Goal: Task Accomplishment & Management: Manage account settings

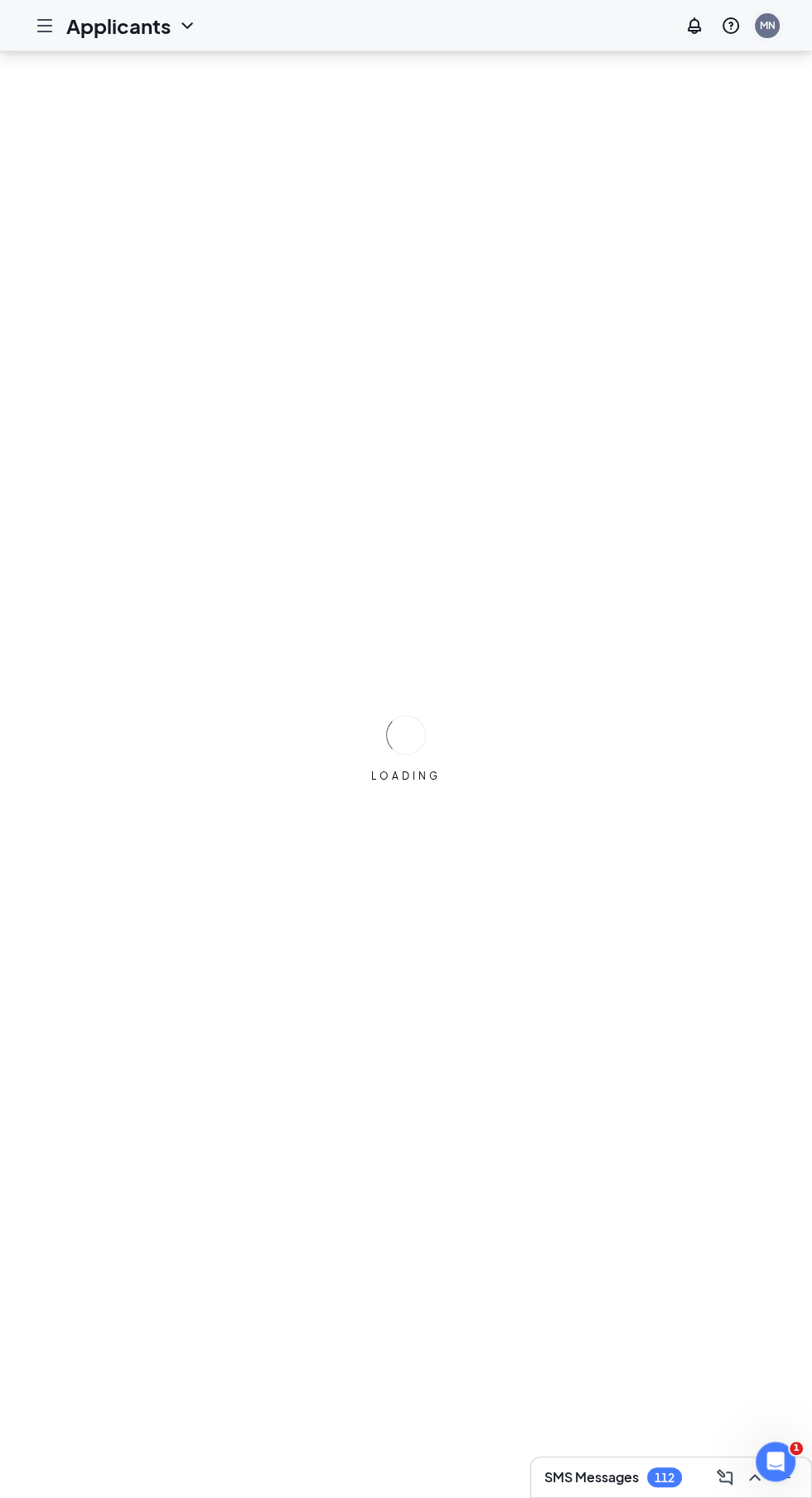
click at [769, 33] on div "MN" at bounding box center [767, 26] width 25 height 25
click at [44, 25] on icon "Hamburger" at bounding box center [45, 26] width 14 height 12
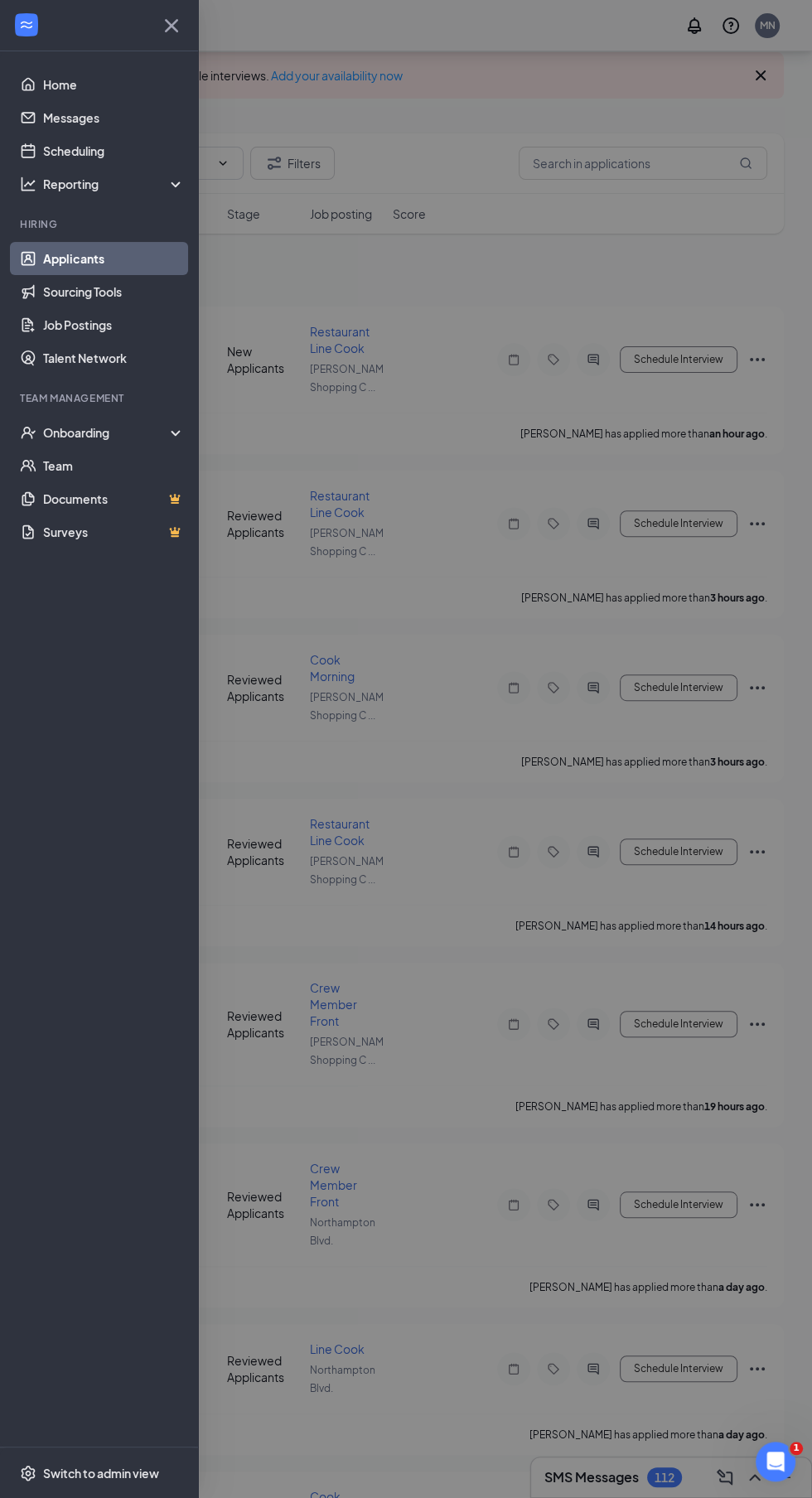
click at [60, 250] on link "Applicants" at bounding box center [114, 258] width 141 height 33
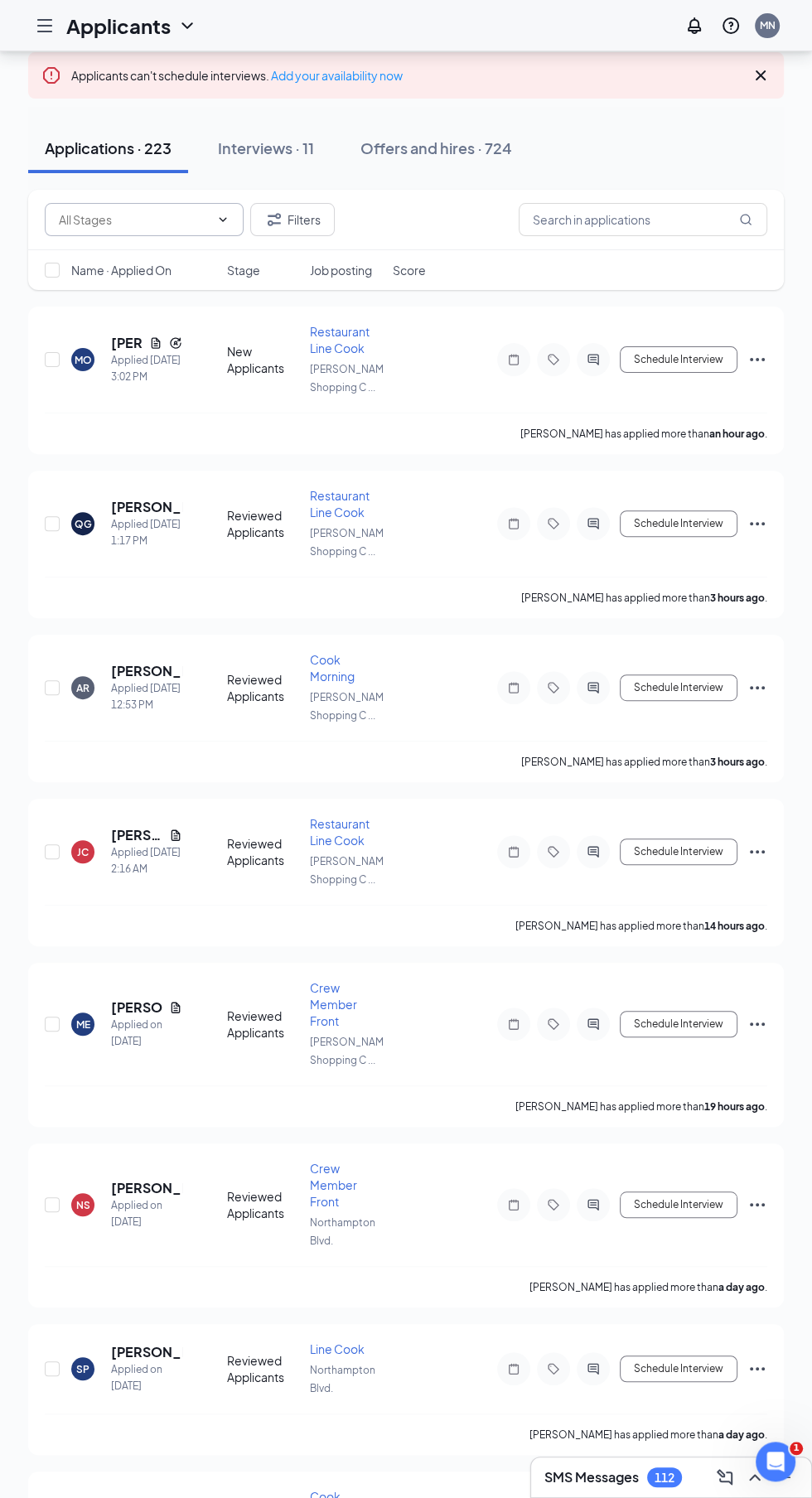
click at [77, 219] on input "text" at bounding box center [134, 219] width 151 height 18
click at [89, 248] on div "New Applicants (3)" at bounding box center [121, 250] width 99 height 18
type input "New Applicants (3)"
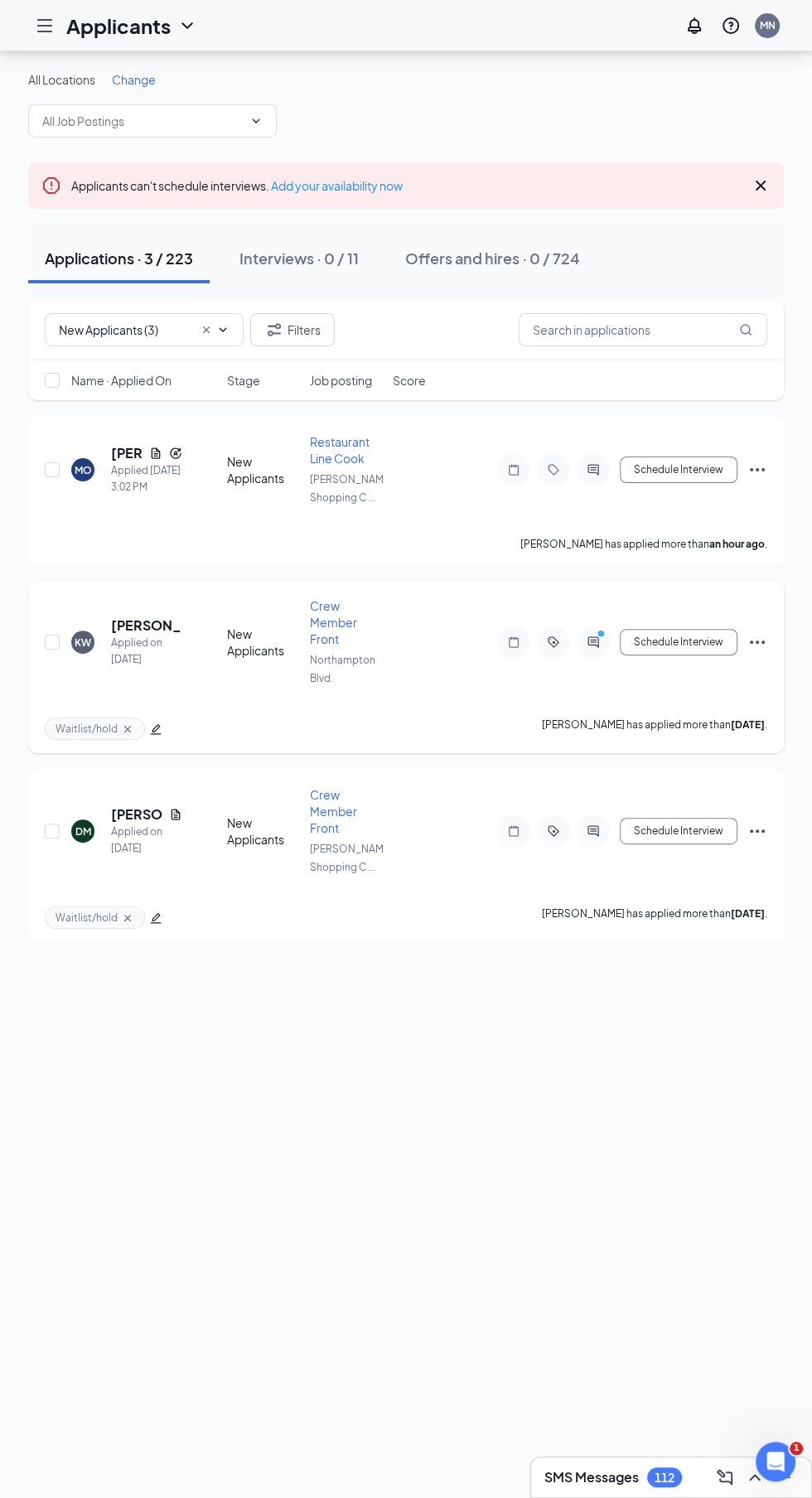
click at [137, 616] on h5 "[PERSON_NAME]" at bounding box center [146, 625] width 71 height 18
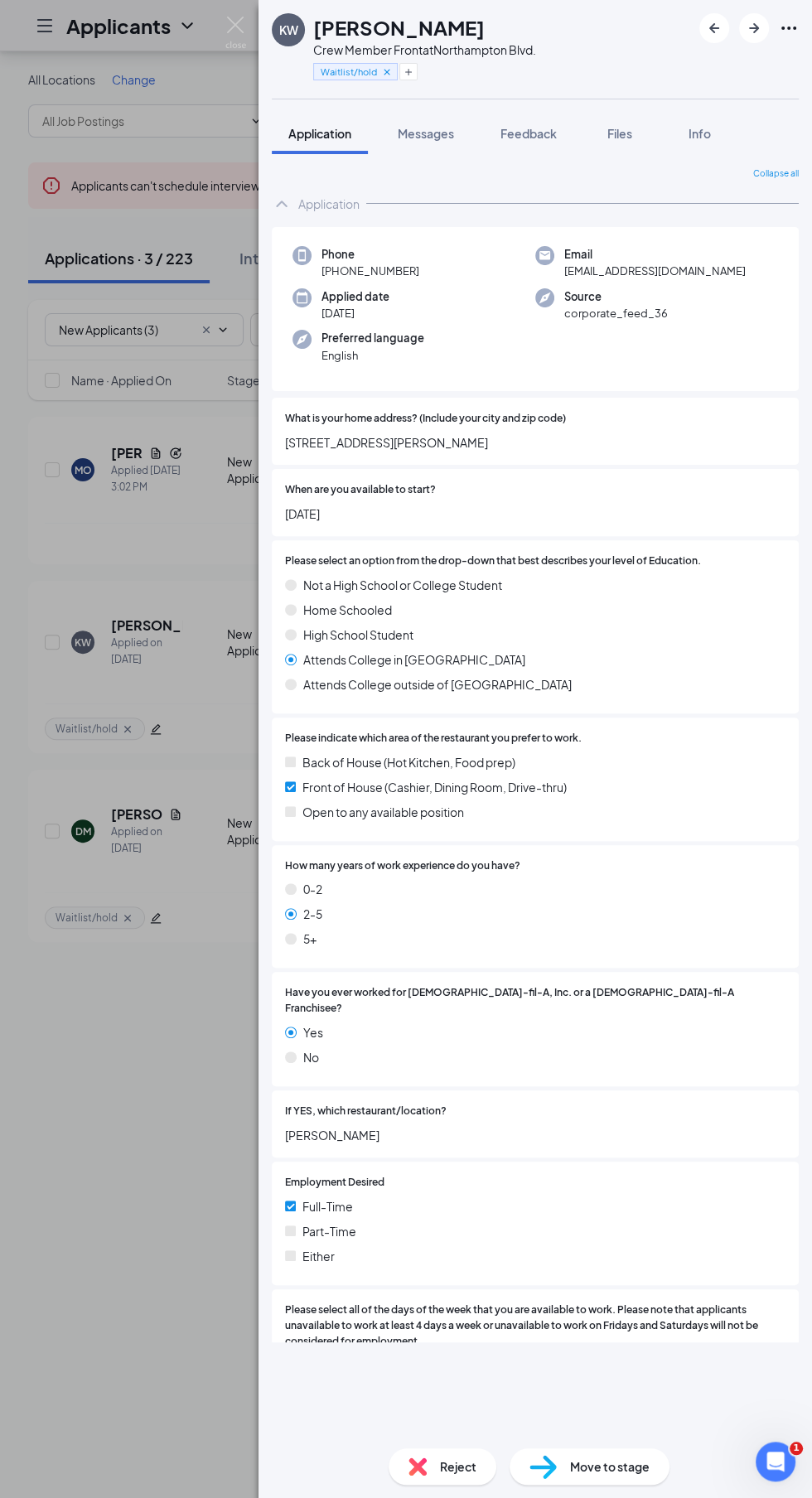
click at [386, 71] on icon "Cross" at bounding box center [386, 71] width 6 height 6
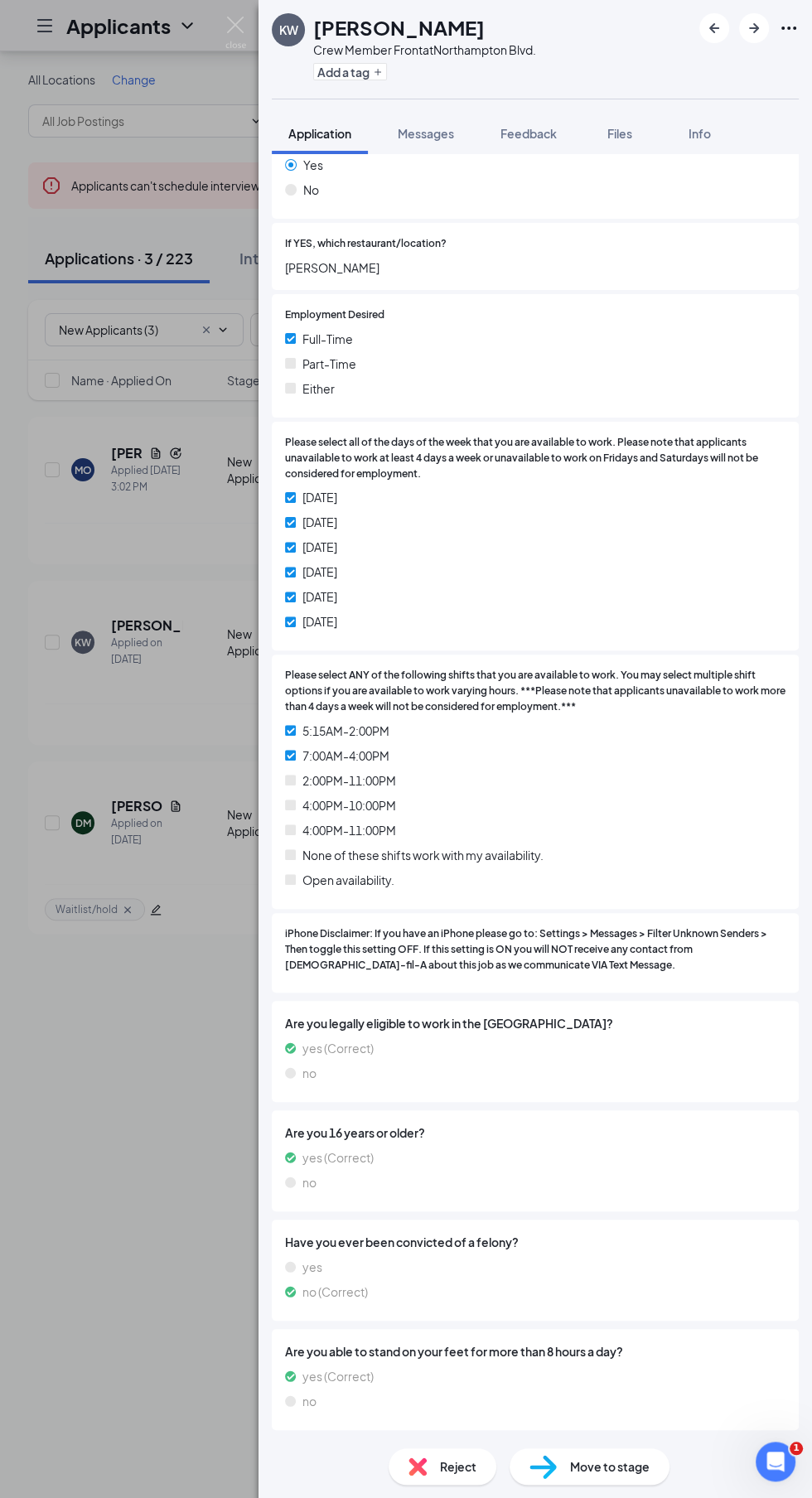
scroll to position [110, 0]
click at [613, 1466] on span "Move to stage" at bounding box center [609, 1466] width 79 height 18
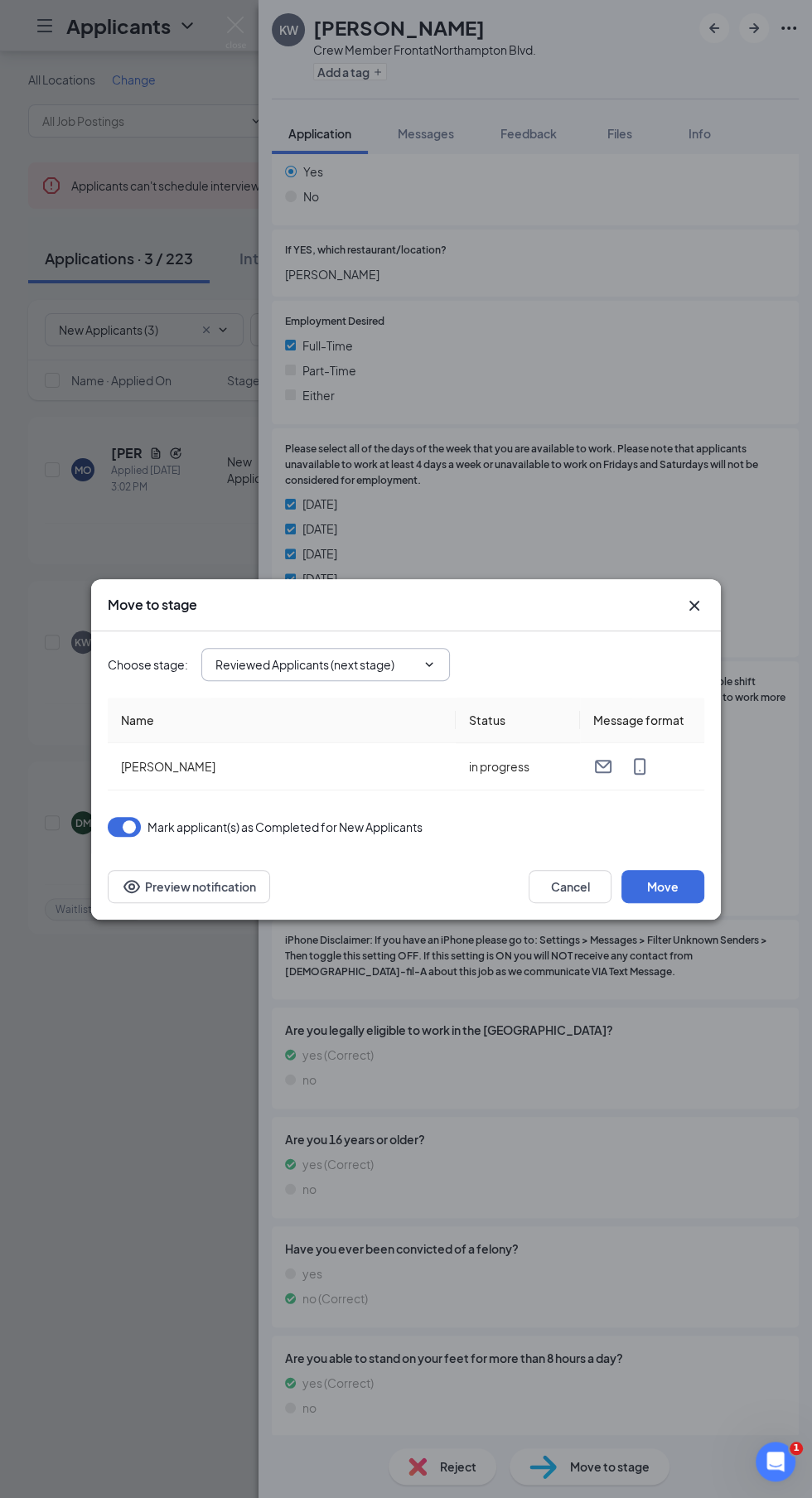
click at [243, 668] on input "Reviewed Applicants (next stage)" at bounding box center [316, 664] width 201 height 18
click at [237, 794] on div "Onsite Interview" at bounding box center [273, 803] width 89 height 18
type input "Onsite Interview"
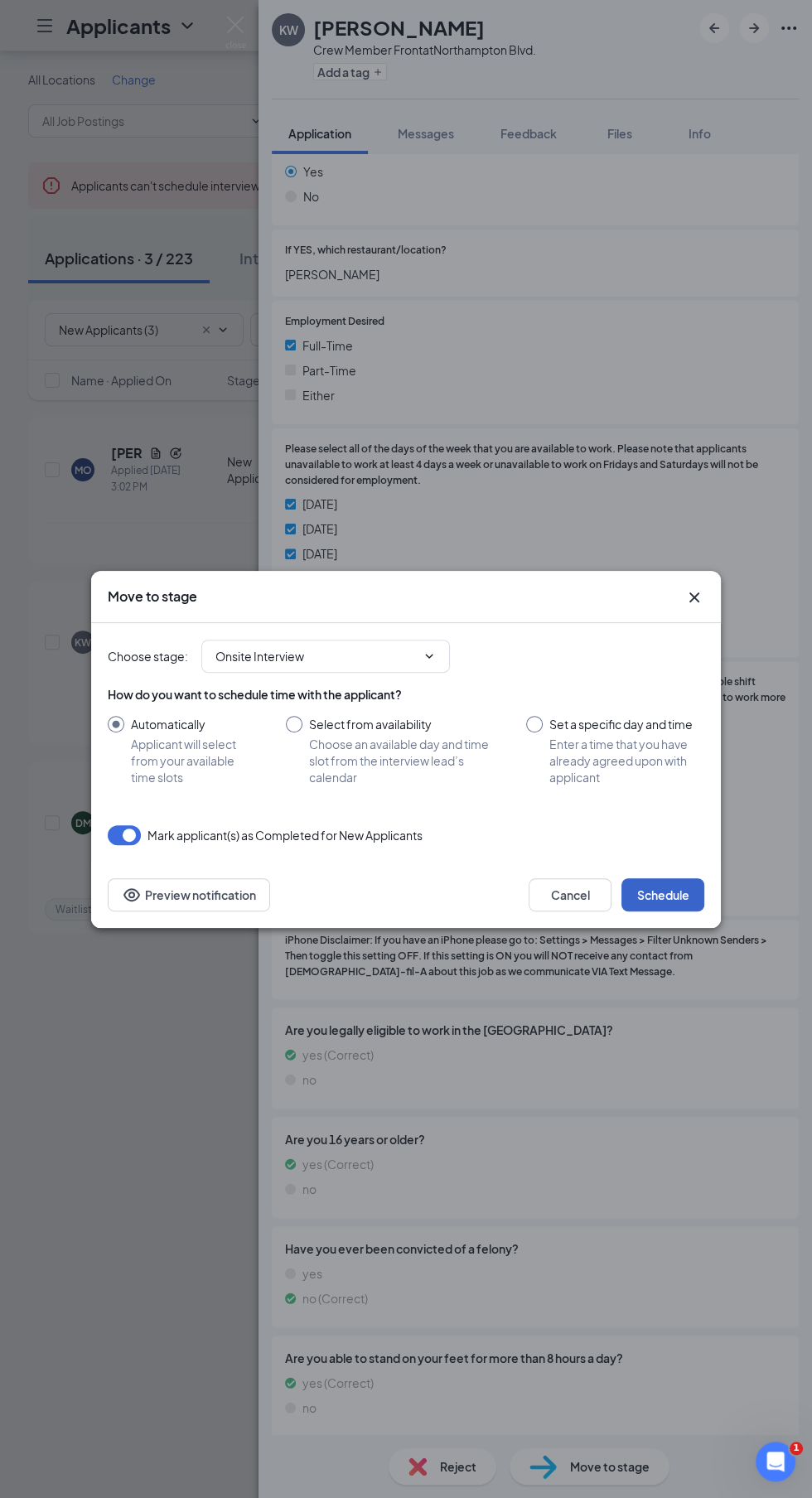
click at [682, 889] on button "Schedule" at bounding box center [662, 895] width 83 height 33
